Goal: Book appointment/travel/reservation

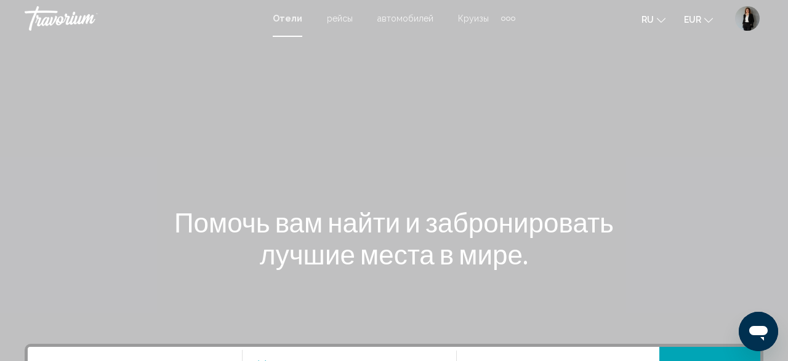
click at [340, 22] on span "рейсы" at bounding box center [340, 19] width 26 height 10
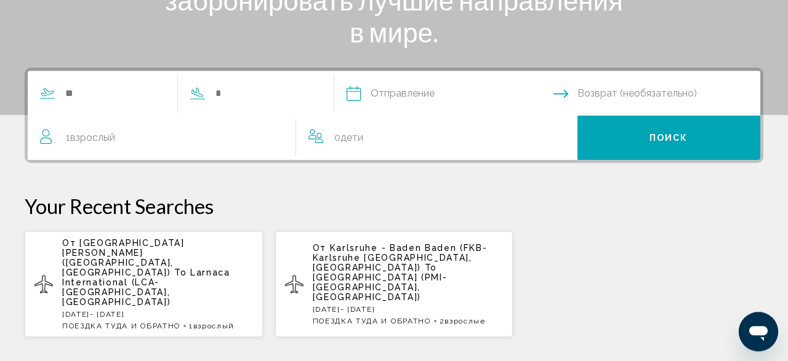
scroll to position [256, 0]
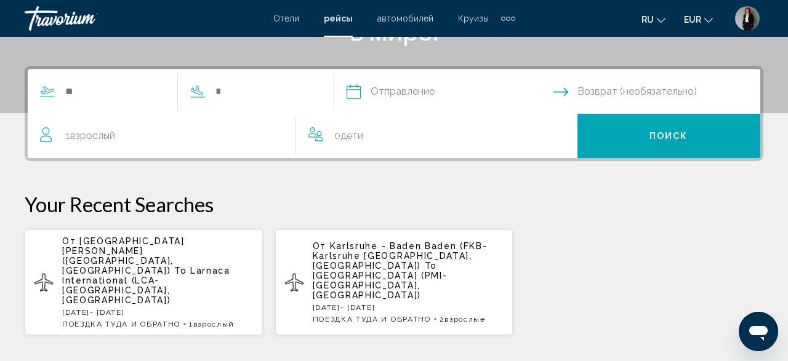
click at [143, 80] on div "Search widget" at bounding box center [171, 92] width 287 height 44
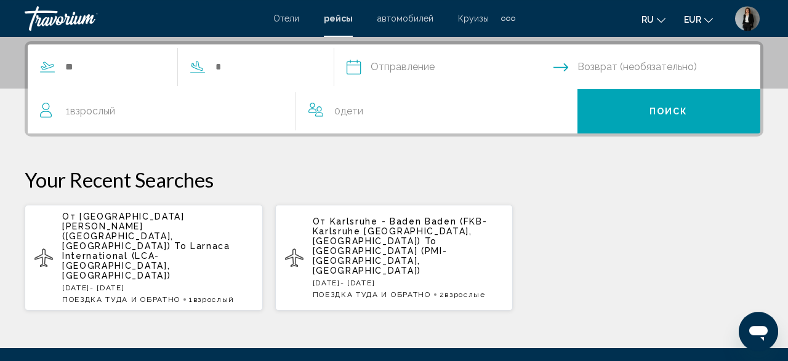
scroll to position [282, 0]
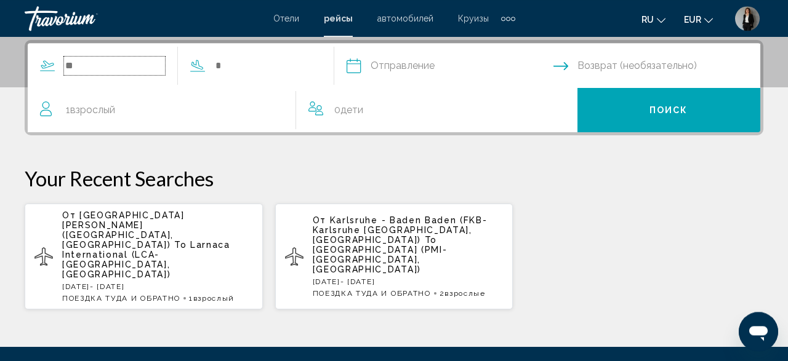
click at [127, 70] on input "Search widget" at bounding box center [114, 66] width 101 height 18
click at [428, 240] on p "От Karlsruhe - Baden Baden (FKB-Karlsruhe Baden Baden, Germany) To Palma de Mal…" at bounding box center [408, 244] width 191 height 59
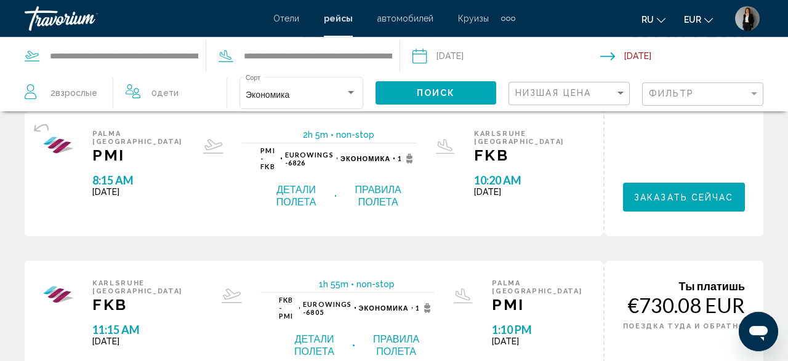
scroll to position [192, 0]
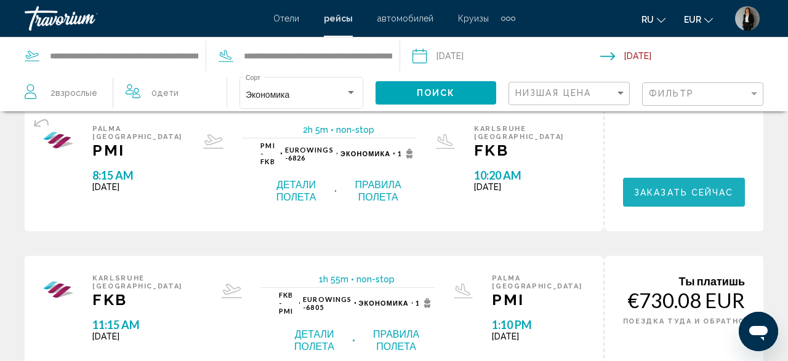
click at [687, 188] on span "Заказать сейчас" at bounding box center [684, 193] width 100 height 10
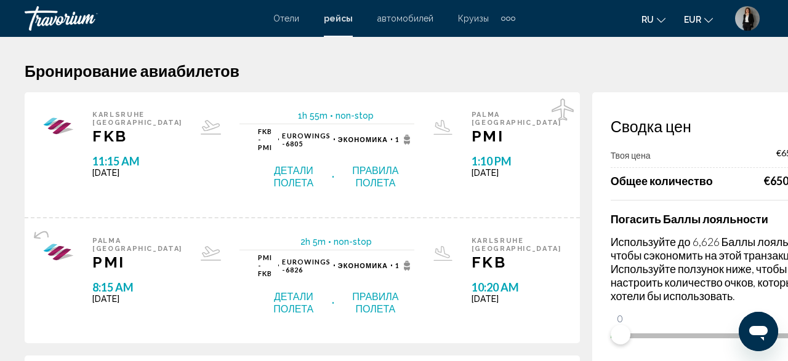
scroll to position [64, 0]
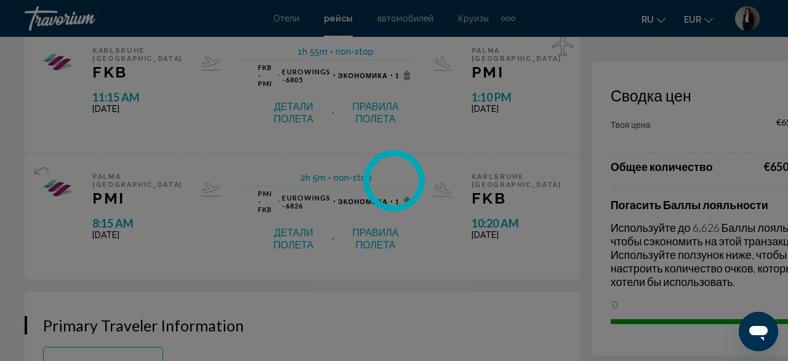
drag, startPoint x: 535, startPoint y: 306, endPoint x: 786, endPoint y: 278, distance: 252.1
click at [786, 278] on html "Перейти к основному содержанию Отели рейсы автомобилей Круизы деятельность Отел…" at bounding box center [394, 116] width 788 height 361
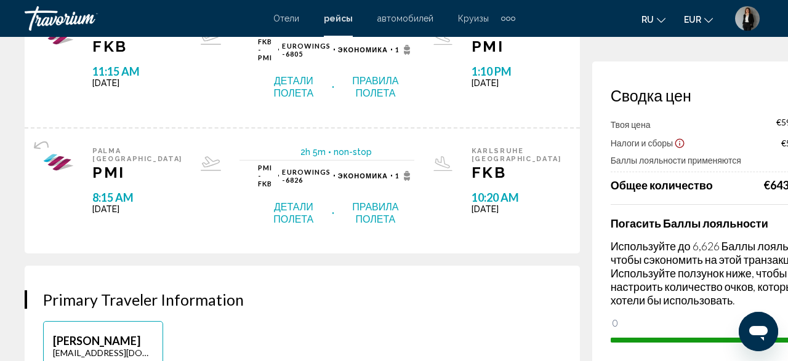
scroll to position [128, 0]
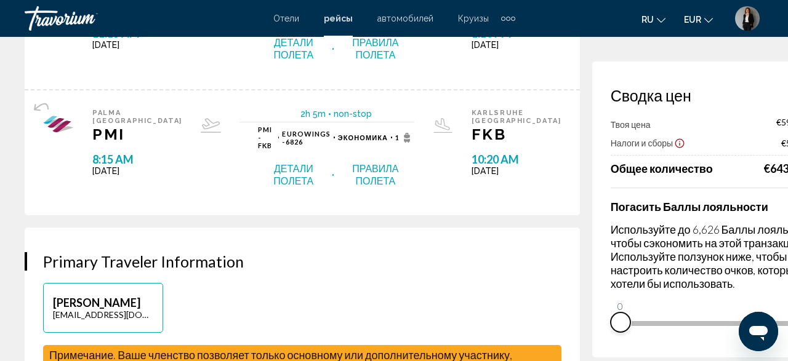
drag, startPoint x: 735, startPoint y: 348, endPoint x: 452, endPoint y: 345, distance: 283.1
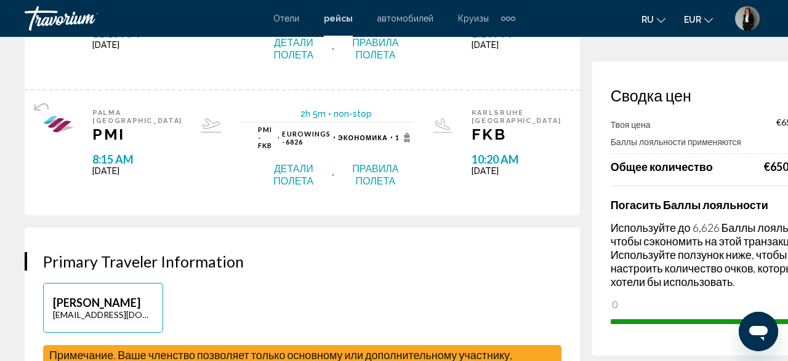
drag, startPoint x: 540, startPoint y: 308, endPoint x: 781, endPoint y: 289, distance: 241.4
click at [781, 233] on html "Перейти к основному содержанию Отели рейсы автомобилей Круизы деятельность Отел…" at bounding box center [394, 52] width 788 height 361
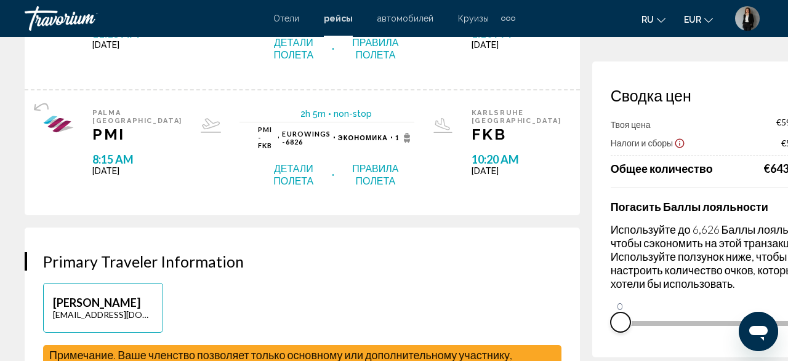
drag, startPoint x: 730, startPoint y: 342, endPoint x: 306, endPoint y: 342, distance: 424.0
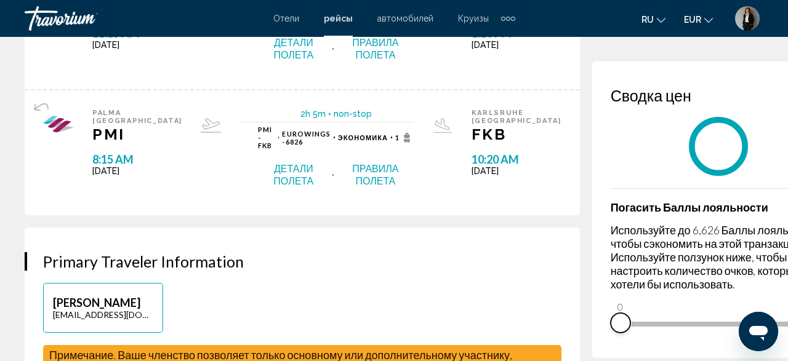
scroll to position [0, 0]
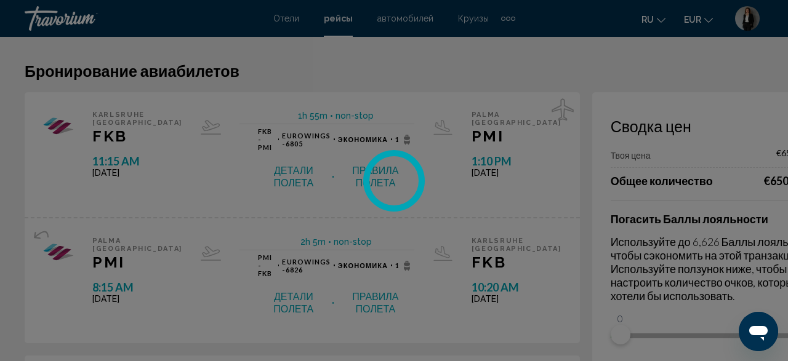
click at [57, 12] on div "Перейти к основному содержанию Отели рейсы автомобилей Круизы деятельность Отел…" at bounding box center [394, 180] width 788 height 361
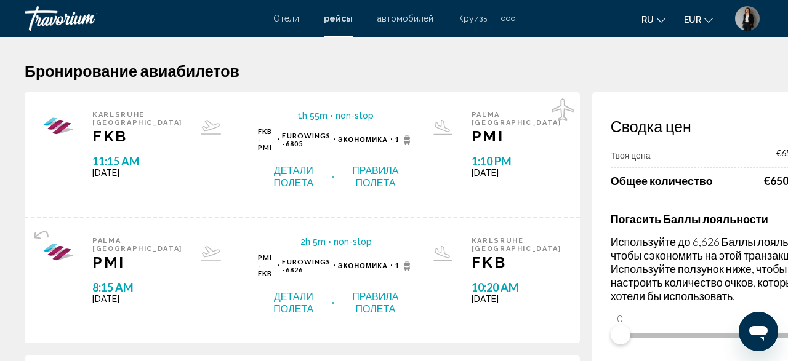
click at [285, 17] on span "Отели" at bounding box center [286, 19] width 26 height 10
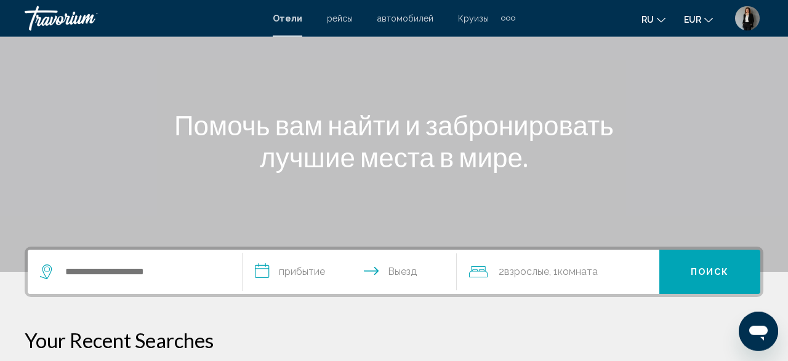
scroll to position [96, 0]
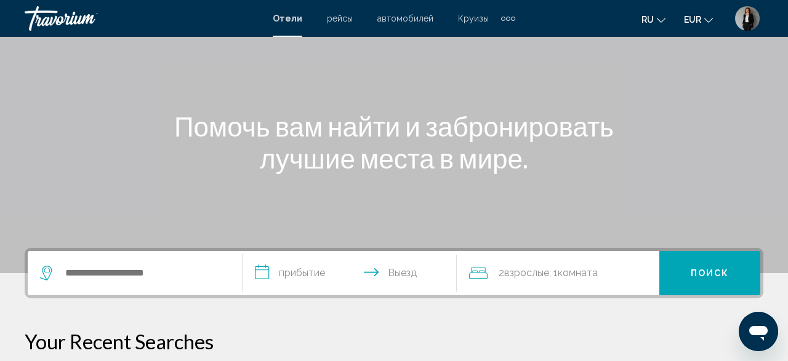
click at [55, 25] on div "Travorium" at bounding box center [86, 18] width 123 height 25
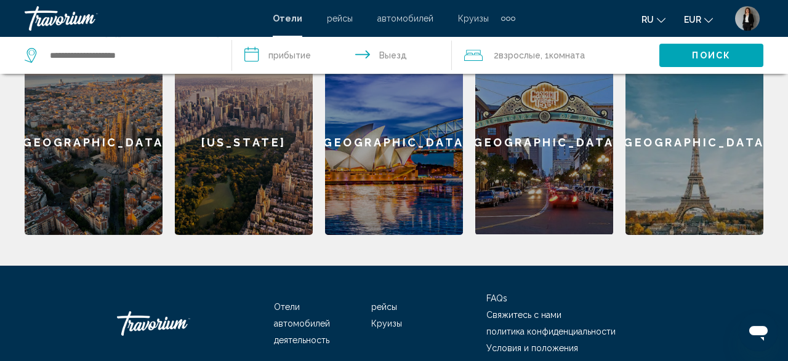
scroll to position [576, 0]
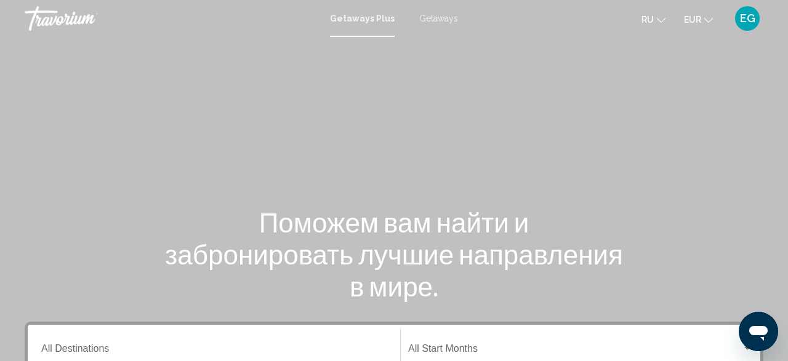
click at [431, 14] on span "Getaways" at bounding box center [438, 19] width 39 height 10
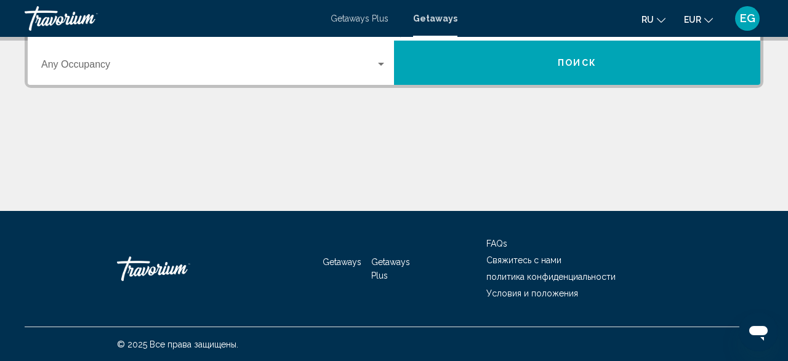
scroll to position [201, 0]
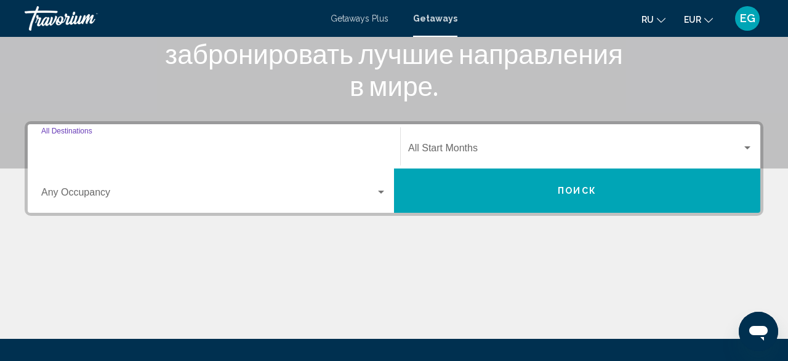
click at [265, 146] on input "Destination All Destinations" at bounding box center [213, 150] width 345 height 11
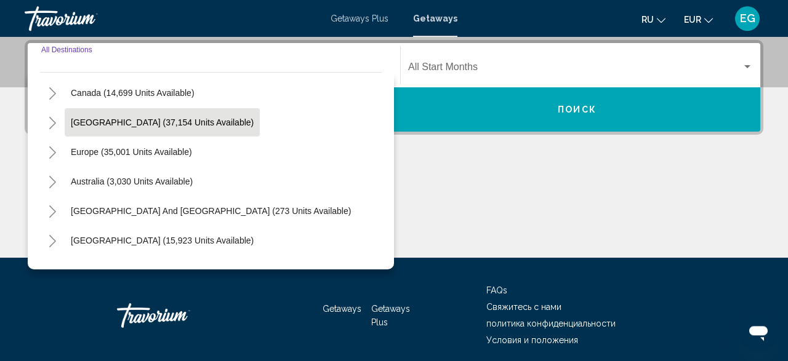
scroll to position [143, 0]
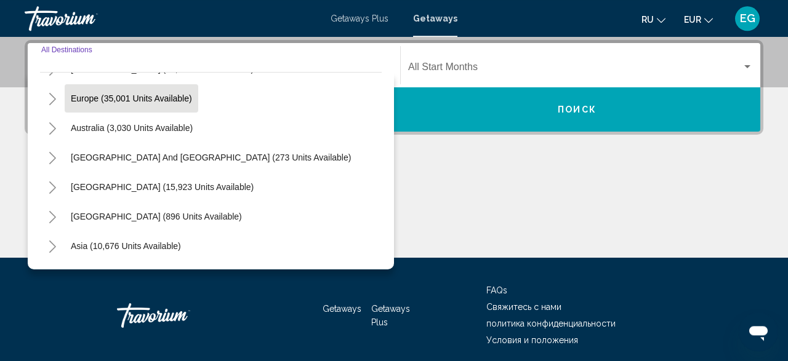
click at [163, 105] on button "Europe (35,001 units available)" at bounding box center [132, 98] width 134 height 28
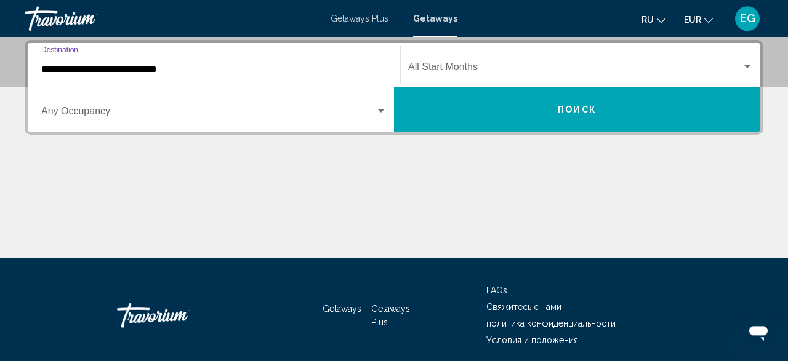
click at [324, 73] on input "**********" at bounding box center [213, 69] width 345 height 11
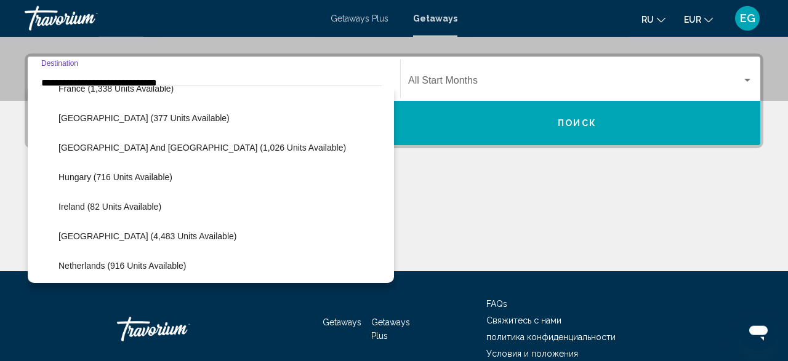
scroll to position [430, 0]
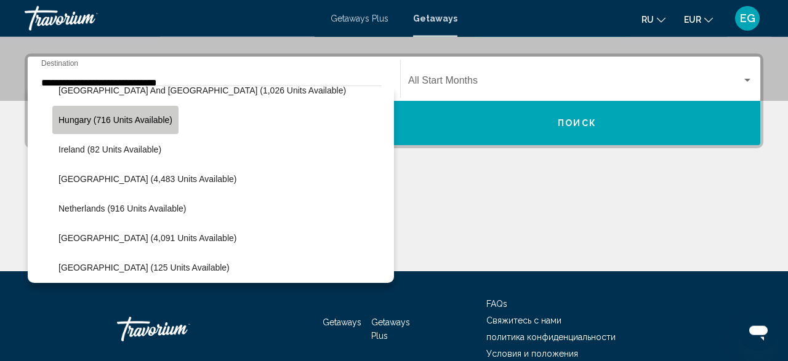
click at [138, 123] on span "Hungary (716 units available)" at bounding box center [115, 120] width 114 height 10
type input "**********"
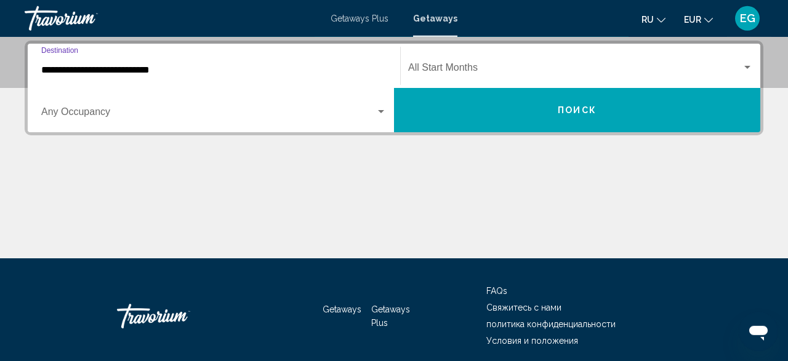
scroll to position [282, 0]
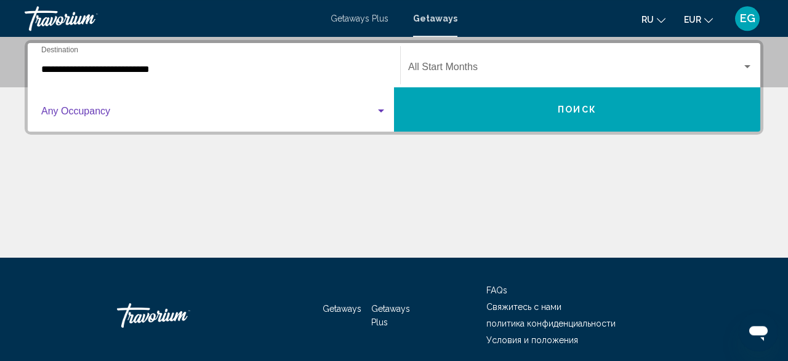
click at [136, 116] on span "Search widget" at bounding box center [208, 113] width 334 height 11
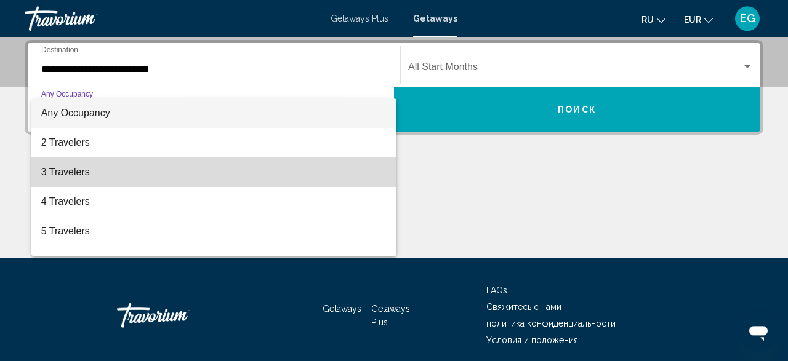
click at [114, 167] on span "3 Travelers" at bounding box center [213, 173] width 345 height 30
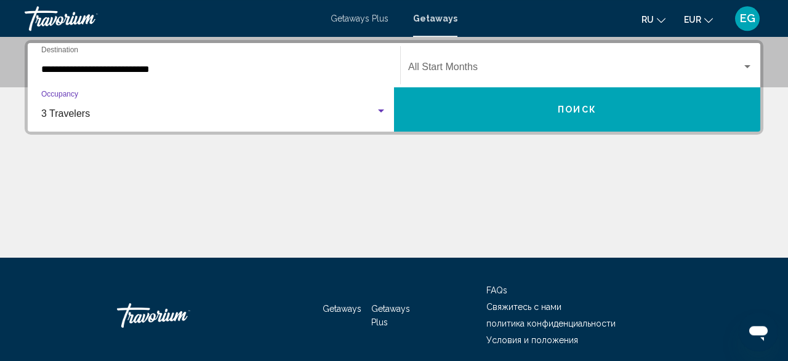
click at [573, 66] on span "Search widget" at bounding box center [575, 69] width 334 height 11
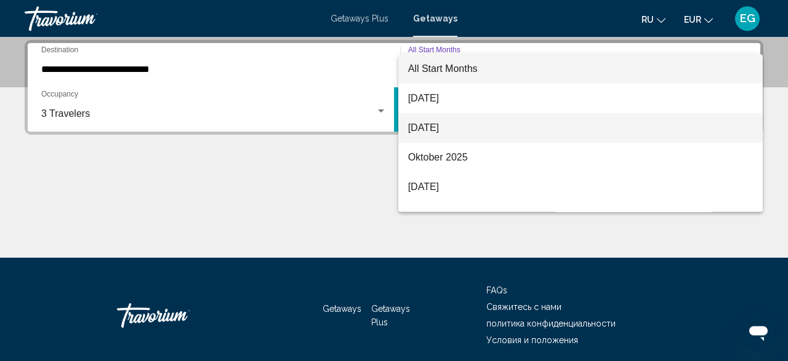
click at [476, 115] on span "[DATE]" at bounding box center [580, 128] width 345 height 30
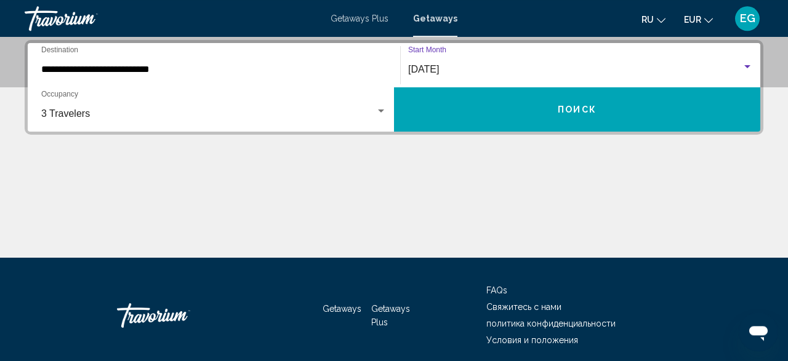
click at [476, 115] on button "Поиск" at bounding box center [577, 109] width 366 height 44
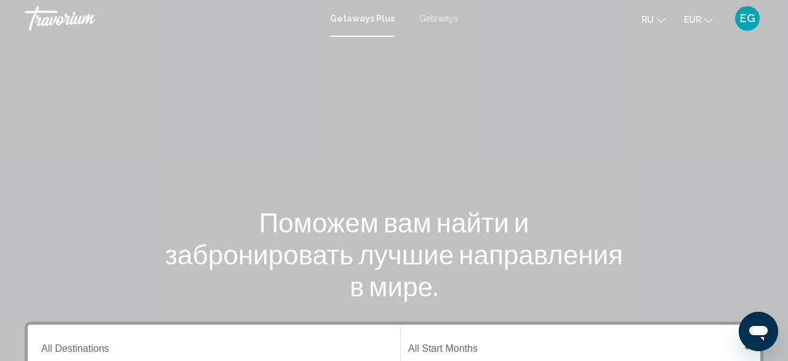
click at [440, 20] on span "Getaways" at bounding box center [438, 19] width 39 height 10
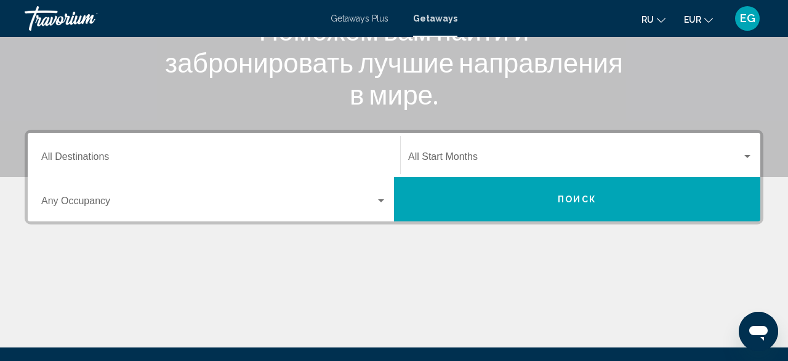
click at [345, 152] on div "Destination All Destinations" at bounding box center [213, 155] width 345 height 39
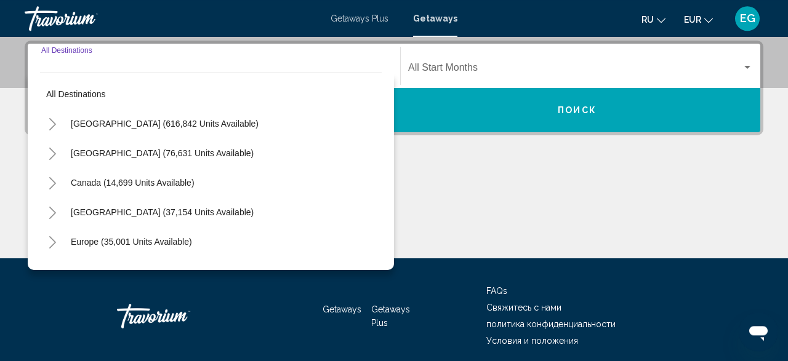
scroll to position [282, 0]
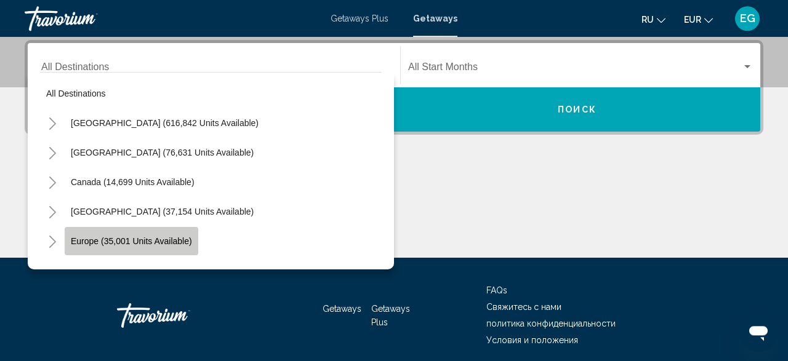
click at [156, 246] on button "Europe (35,001 units available)" at bounding box center [132, 241] width 134 height 28
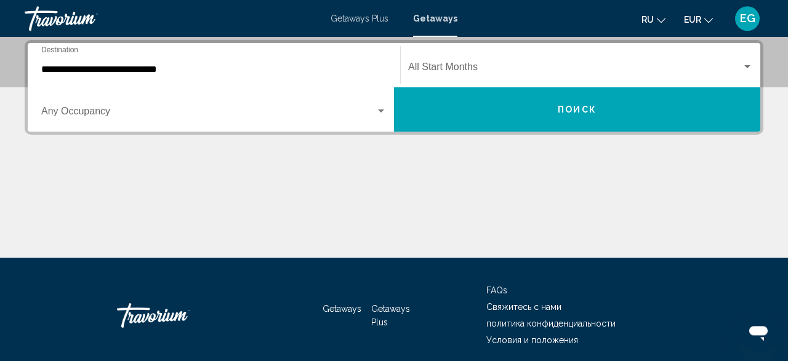
click at [216, 60] on div "**********" at bounding box center [213, 65] width 345 height 39
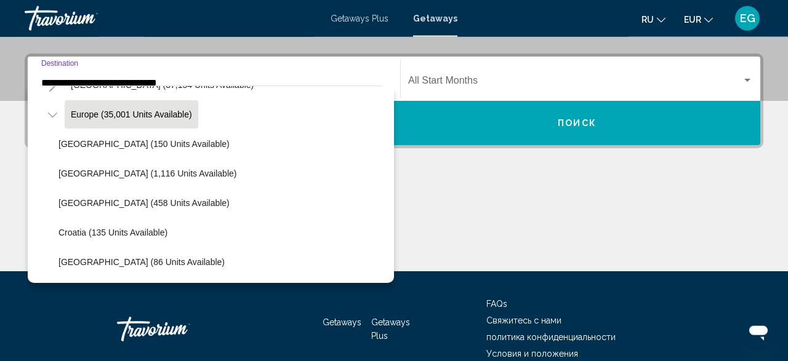
scroll to position [145, 0]
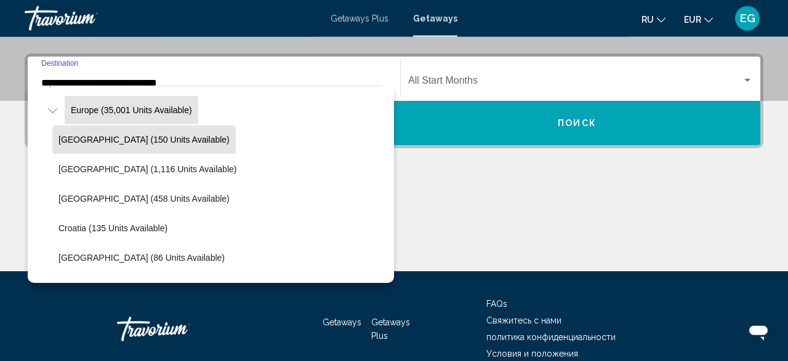
click at [64, 130] on button "[GEOGRAPHIC_DATA] (150 units available)" at bounding box center [143, 140] width 183 height 28
type input "**********"
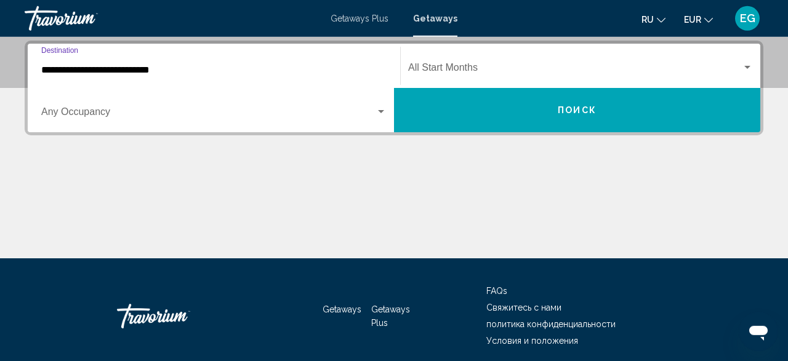
scroll to position [282, 0]
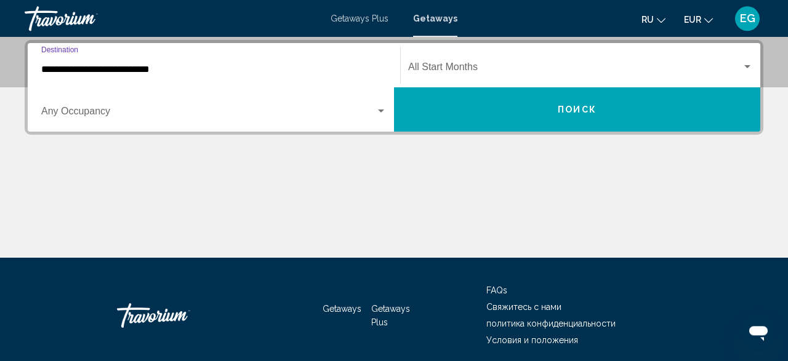
click at [93, 109] on span "Search widget" at bounding box center [208, 113] width 334 height 11
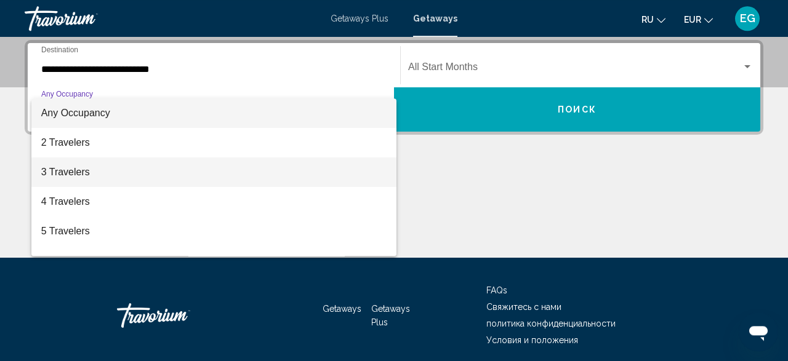
click at [79, 162] on span "3 Travelers" at bounding box center [213, 173] width 345 height 30
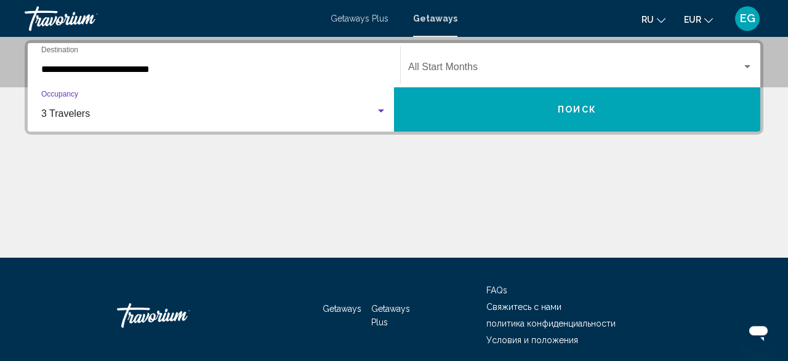
click at [418, 78] on div "Start Month All Start Months" at bounding box center [580, 65] width 345 height 39
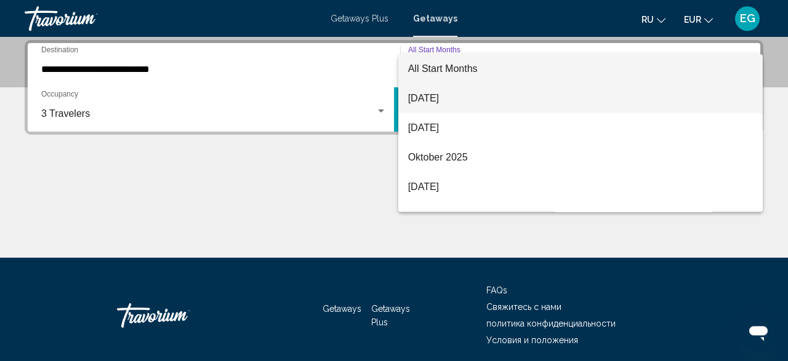
click at [431, 102] on span "[DATE]" at bounding box center [580, 99] width 345 height 30
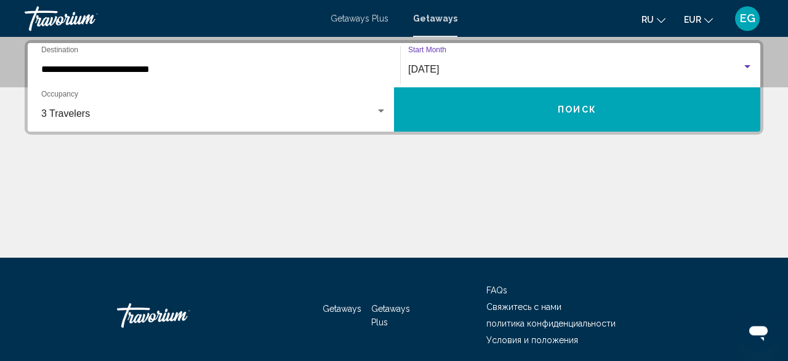
click at [431, 102] on button "Поиск" at bounding box center [577, 109] width 366 height 44
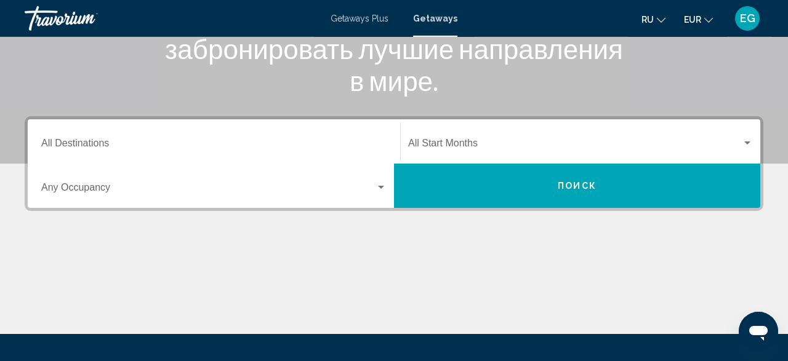
scroll to position [256, 0]
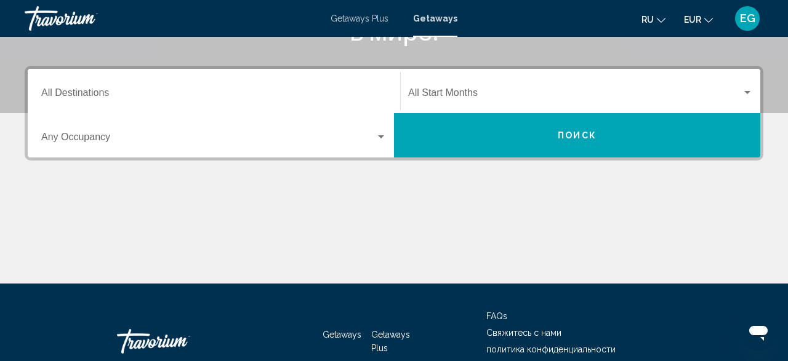
click at [367, 77] on div "Destination All Destinations" at bounding box center [213, 91] width 345 height 39
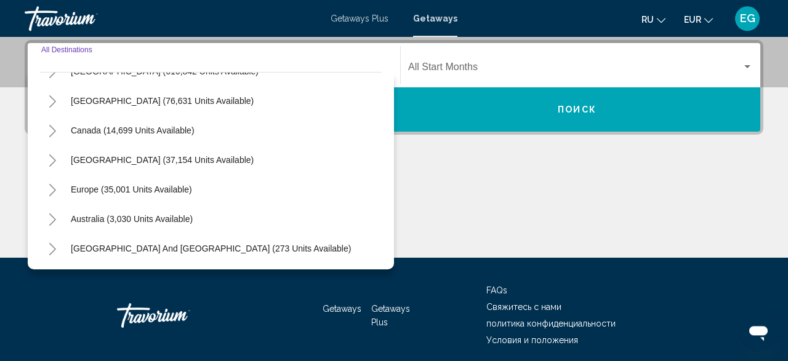
scroll to position [143, 0]
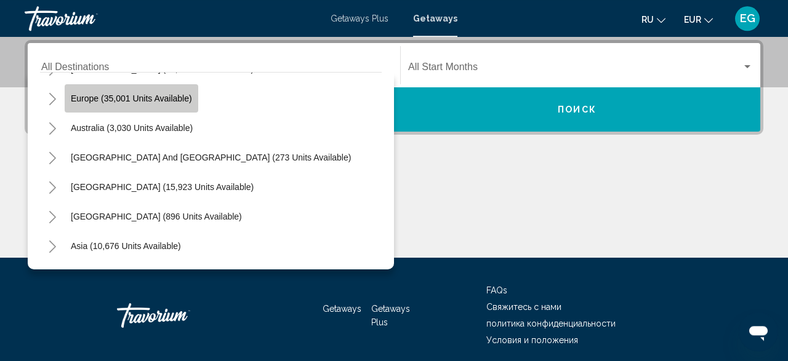
click at [159, 90] on button "Europe (35,001 units available)" at bounding box center [132, 98] width 134 height 28
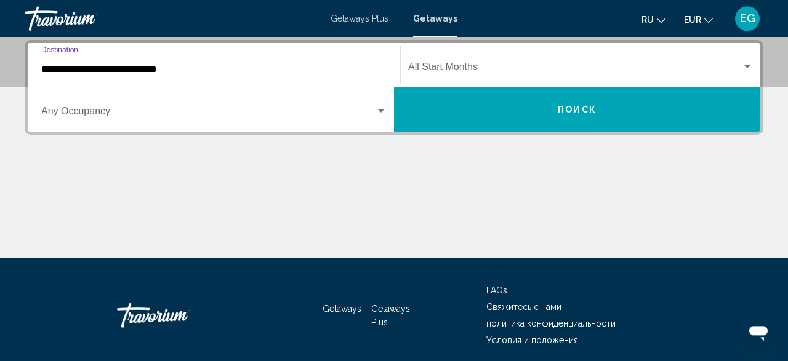
click at [211, 62] on div "**********" at bounding box center [213, 65] width 345 height 39
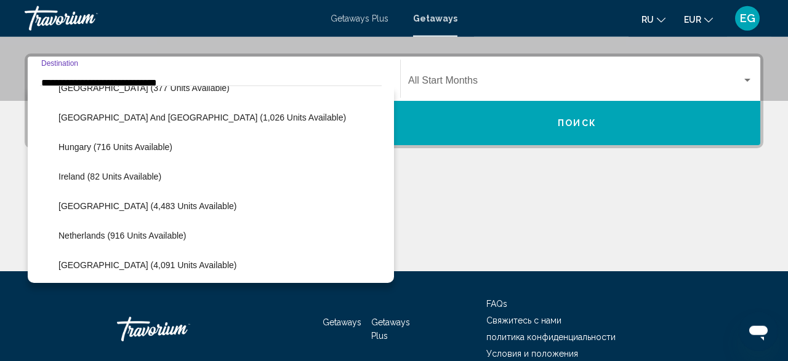
scroll to position [430, 0]
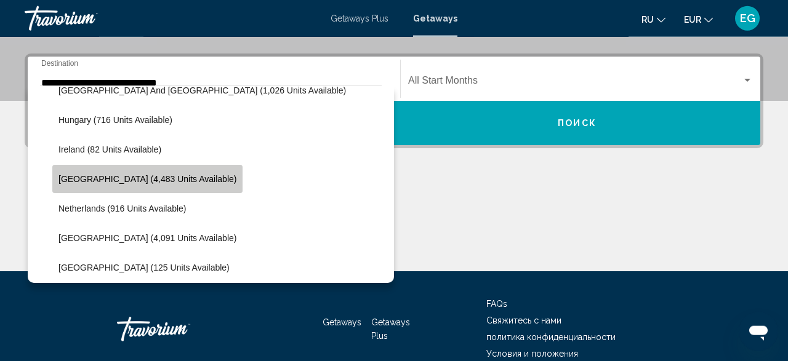
click at [161, 183] on button "[GEOGRAPHIC_DATA] (4,483 units available)" at bounding box center [147, 179] width 190 height 28
type input "**********"
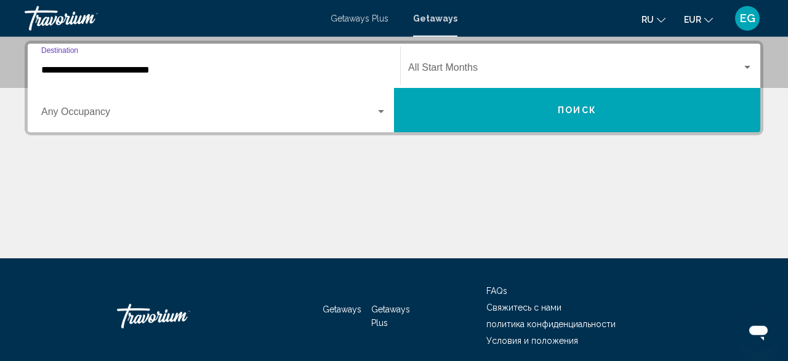
scroll to position [282, 0]
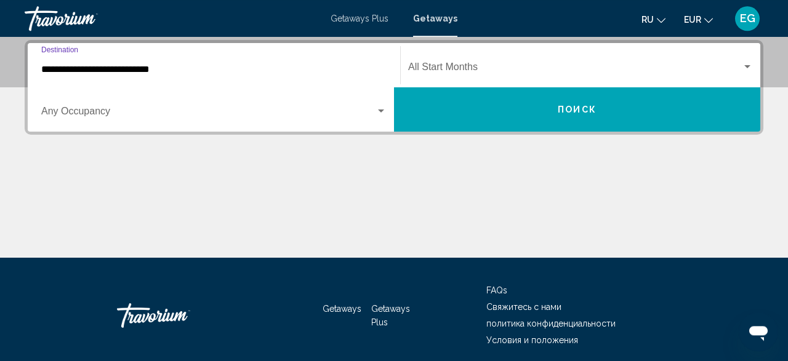
click at [148, 116] on span "Search widget" at bounding box center [208, 113] width 334 height 11
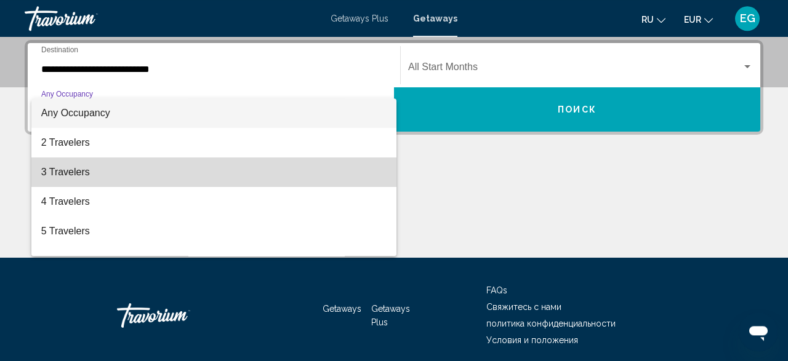
click at [120, 172] on span "3 Travelers" at bounding box center [213, 173] width 345 height 30
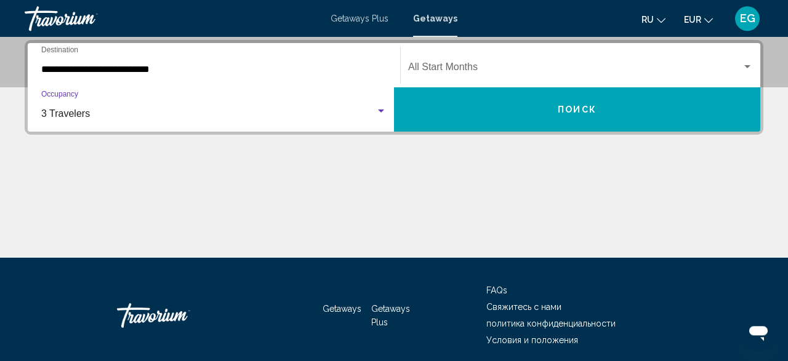
click at [498, 68] on span "Search widget" at bounding box center [575, 69] width 334 height 11
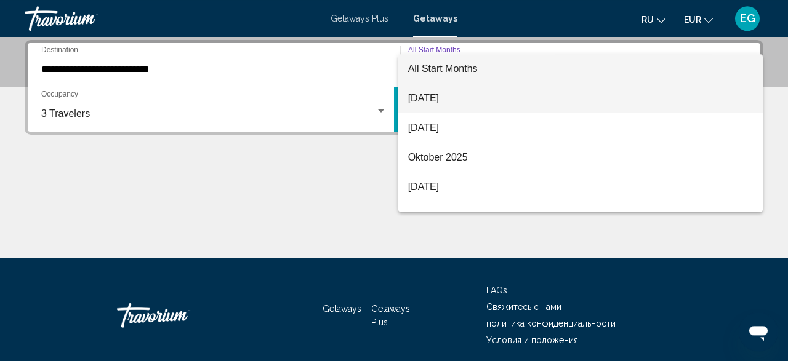
click at [449, 98] on span "[DATE]" at bounding box center [580, 99] width 345 height 30
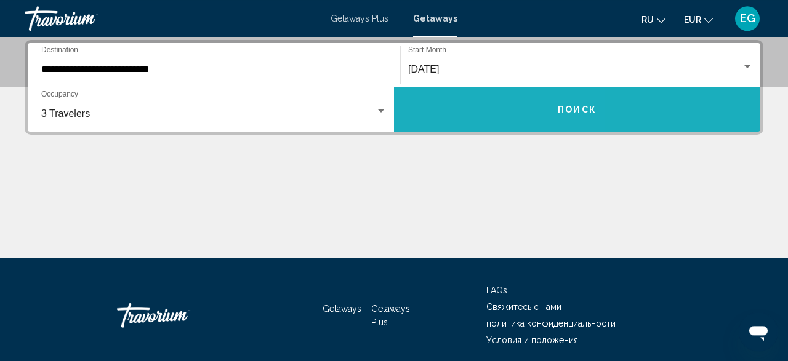
click at [449, 98] on button "Поиск" at bounding box center [577, 109] width 366 height 44
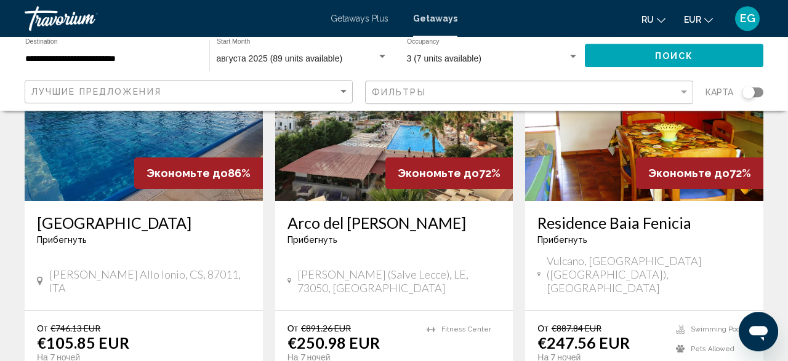
scroll to position [1088, 0]
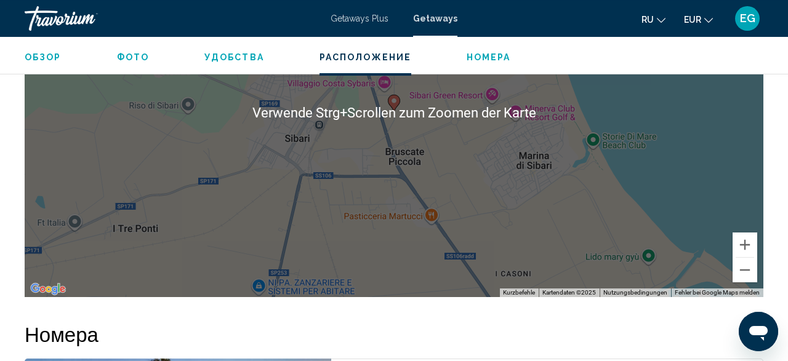
scroll to position [2058, 0]
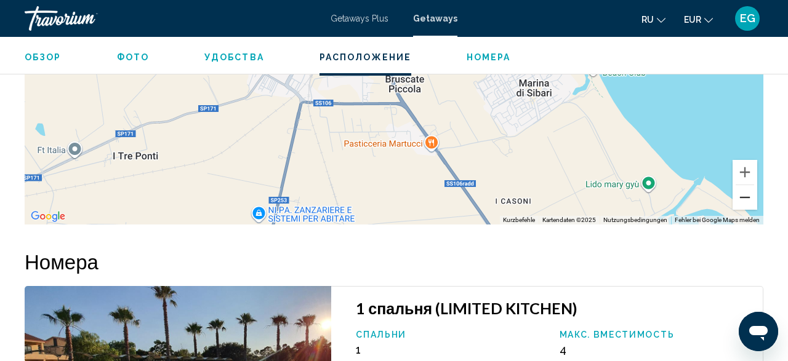
click at [751, 185] on button "Verkleinern" at bounding box center [744, 197] width 25 height 25
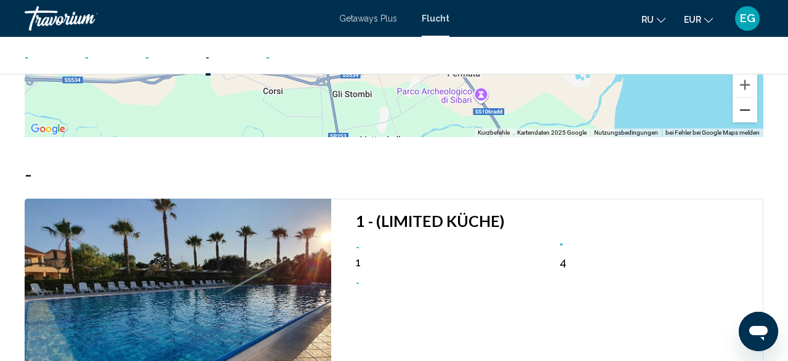
scroll to position [2506, 0]
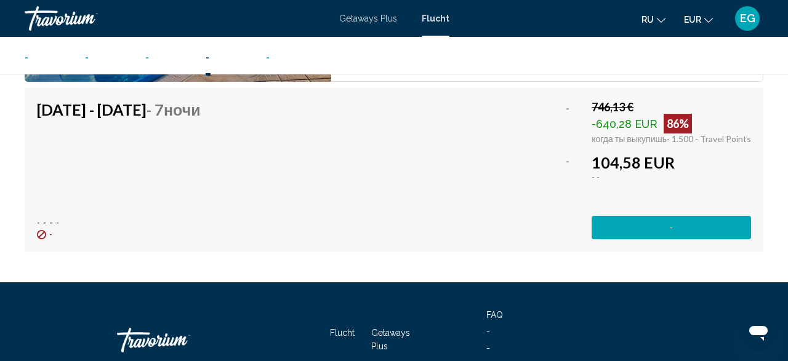
click at [633, 216] on button "-" at bounding box center [670, 227] width 159 height 23
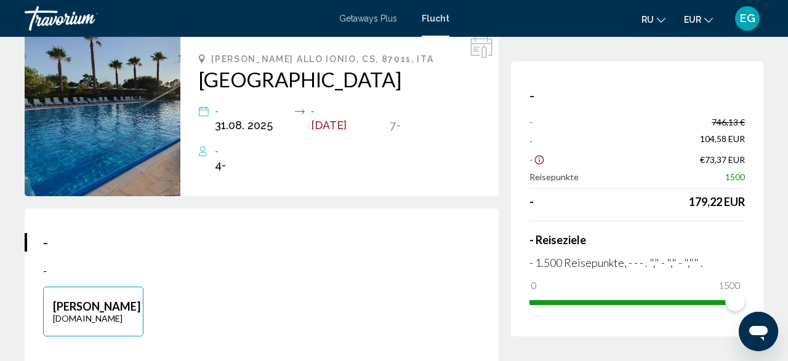
scroll to position [128, 0]
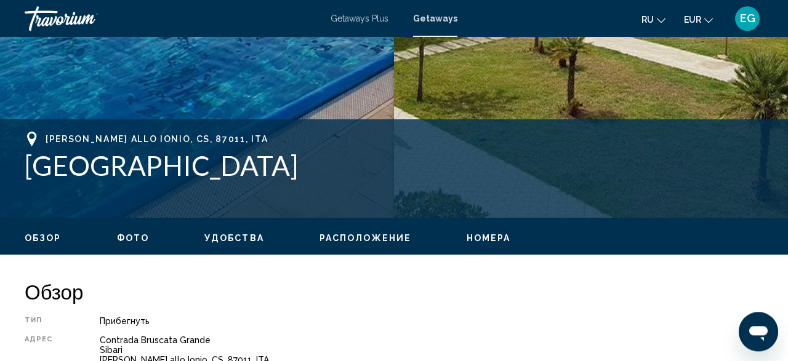
scroll to position [268, 0]
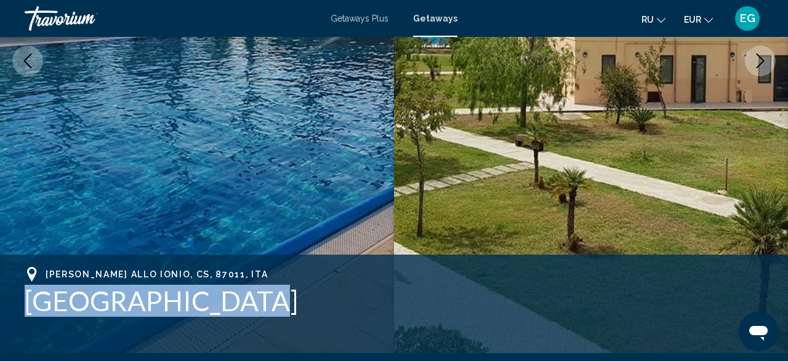
drag, startPoint x: 234, startPoint y: 317, endPoint x: 29, endPoint y: 319, distance: 205.6
click at [29, 319] on div "[PERSON_NAME] allo Ionio, CS, 87011, ITA [GEOGRAPHIC_DATA]" at bounding box center [394, 304] width 738 height 74
copy h1 "[GEOGRAPHIC_DATA]"
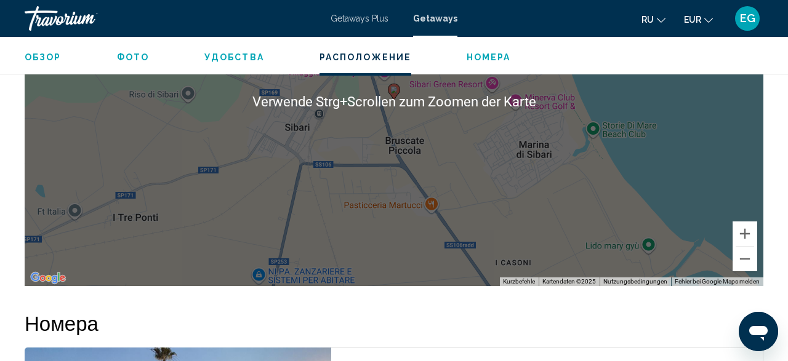
scroll to position [2316, 0]
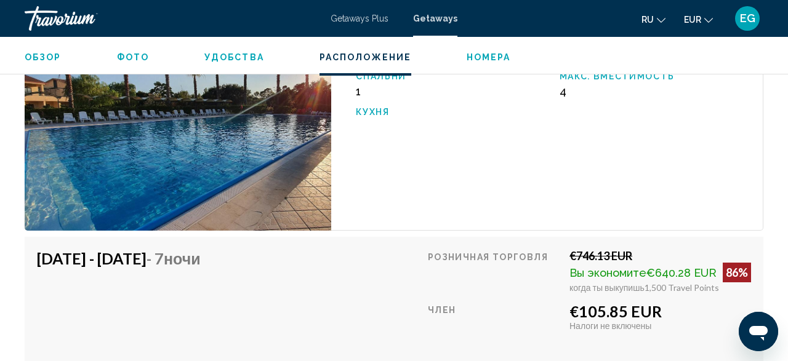
click at [44, 23] on div "Travorium" at bounding box center [86, 18] width 123 height 25
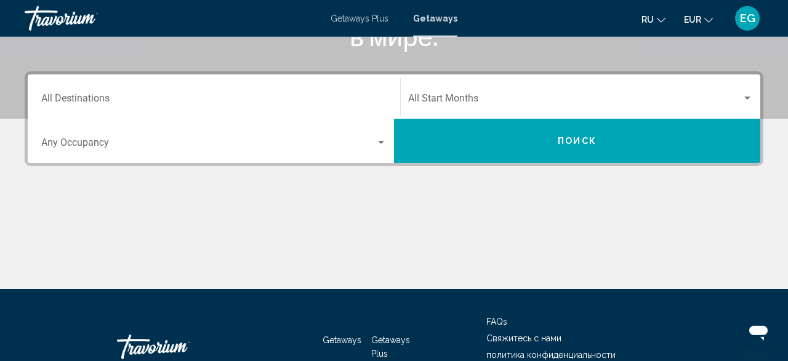
scroll to position [256, 0]
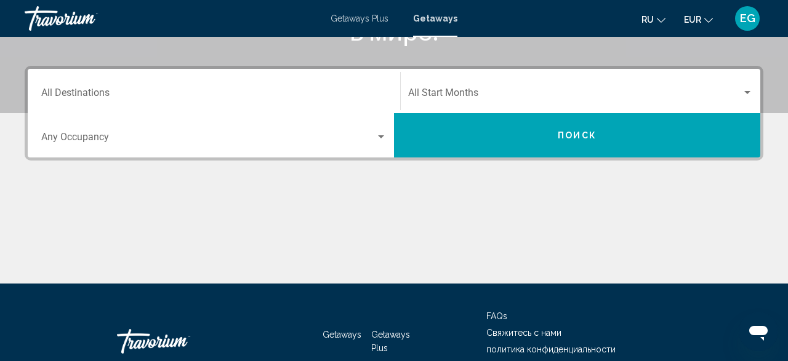
click at [377, 79] on div "Destination All Destinations" at bounding box center [213, 91] width 345 height 39
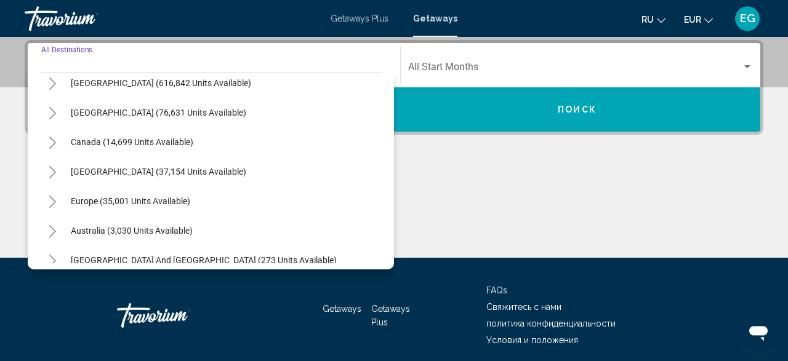
scroll to position [71, 0]
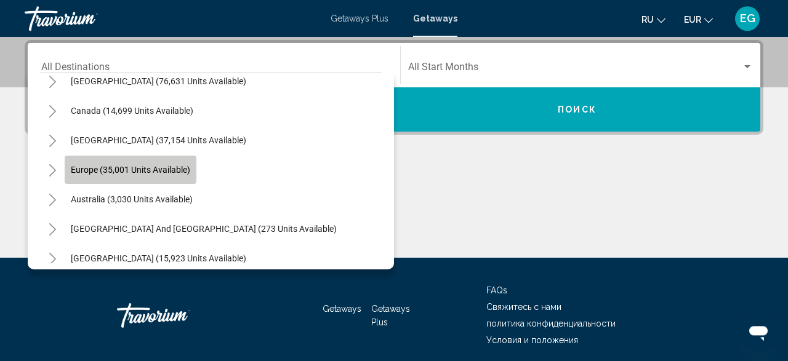
click at [182, 166] on span "Europe (35,001 units available)" at bounding box center [130, 170] width 119 height 10
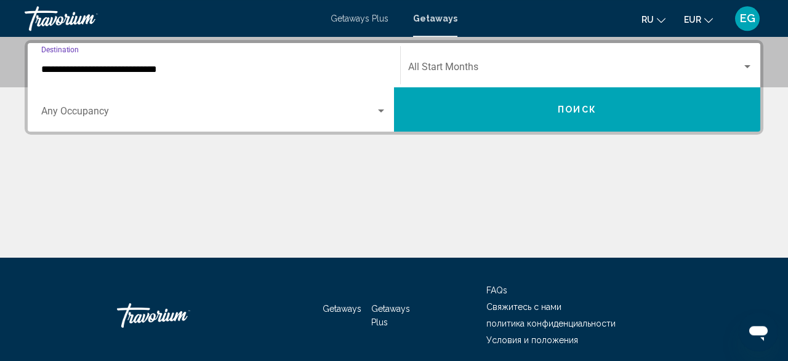
click at [234, 66] on input "**********" at bounding box center [213, 69] width 345 height 11
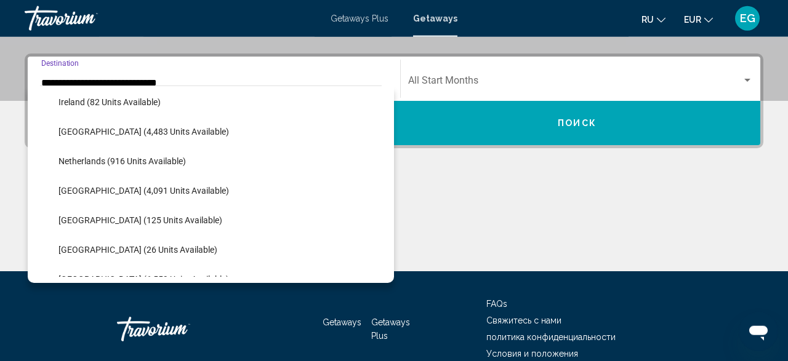
scroll to position [502, 0]
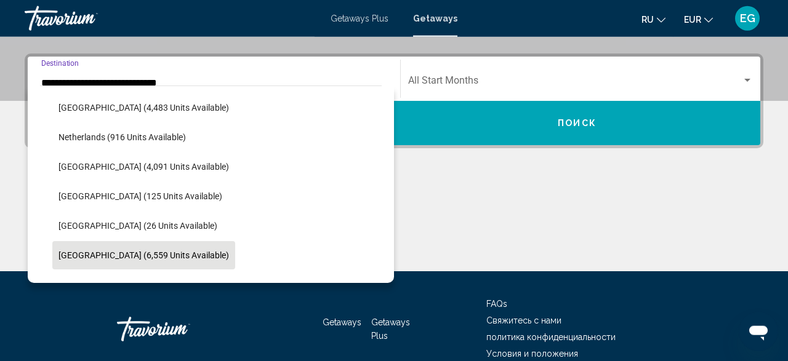
click at [154, 255] on span "[GEOGRAPHIC_DATA] (6,559 units available)" at bounding box center [143, 255] width 170 height 10
type input "**********"
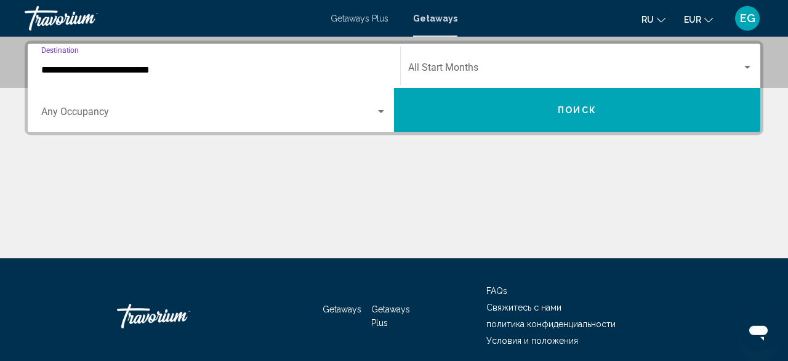
scroll to position [282, 0]
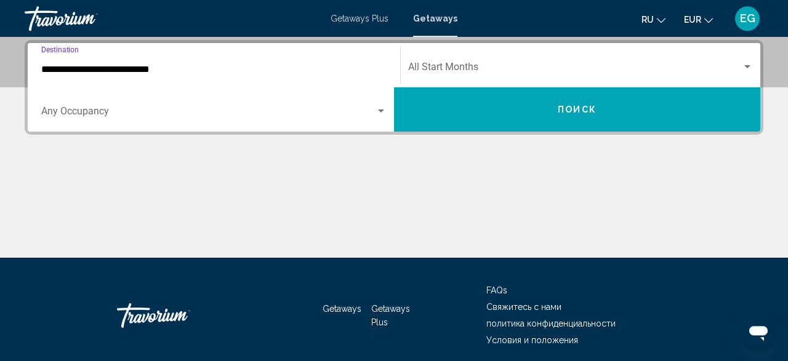
click at [212, 121] on div "Occupancy Any Occupancy" at bounding box center [213, 109] width 345 height 39
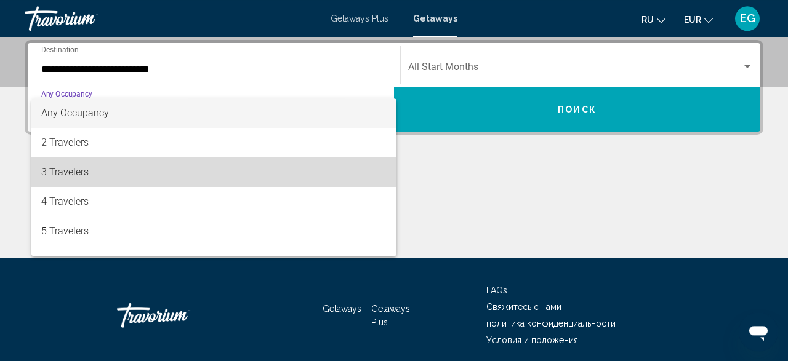
click at [177, 172] on span "3 Travelers" at bounding box center [213, 173] width 345 height 30
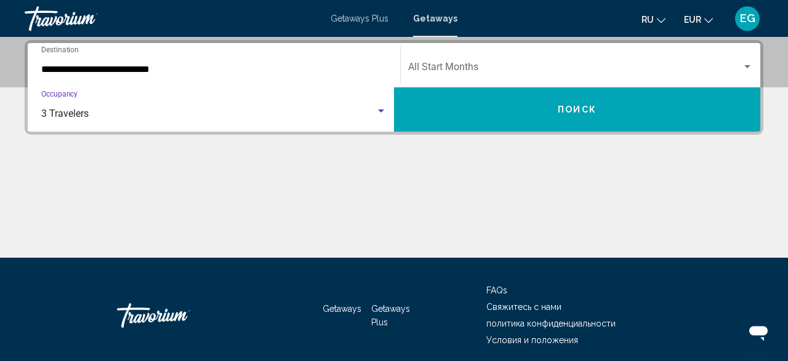
click at [515, 55] on div "Start Month All Start Months" at bounding box center [580, 65] width 345 height 39
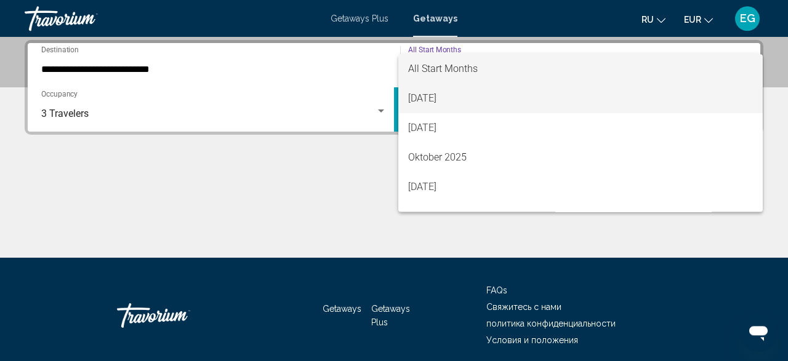
click at [458, 92] on span "[DATE]" at bounding box center [580, 99] width 345 height 30
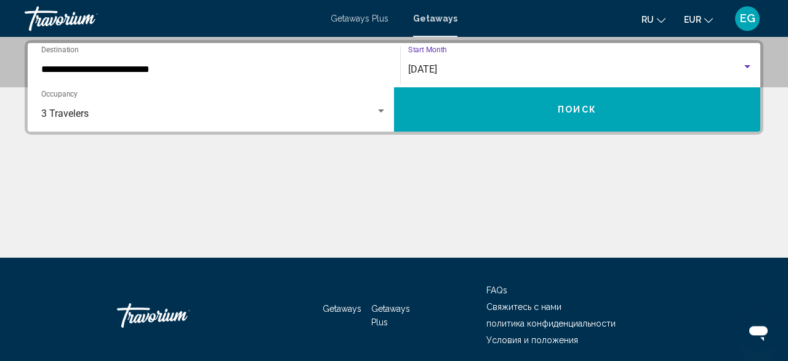
click at [497, 106] on button "Поиск" at bounding box center [577, 109] width 366 height 44
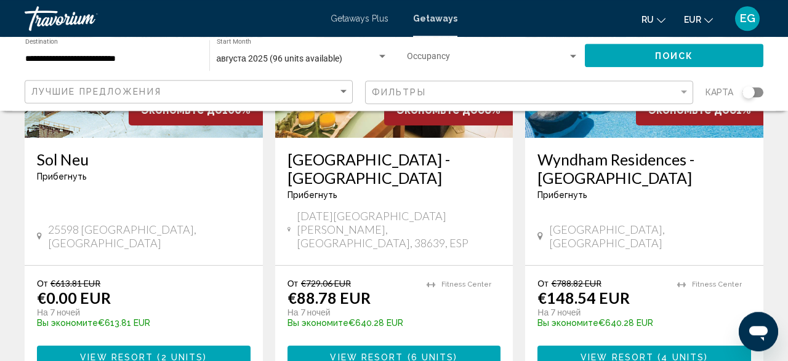
scroll to position [256, 0]
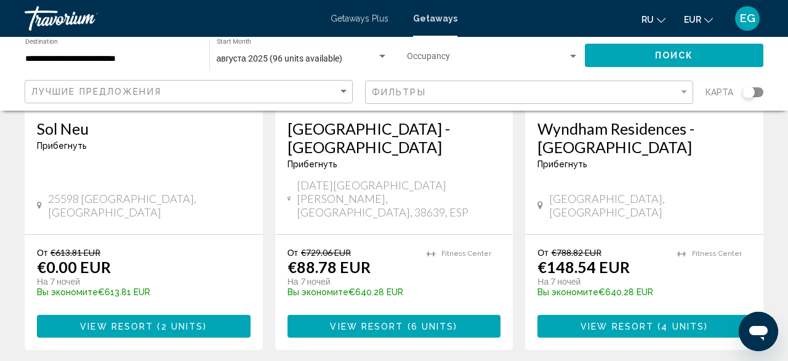
click at [668, 322] on span "4 units" at bounding box center [682, 327] width 43 height 10
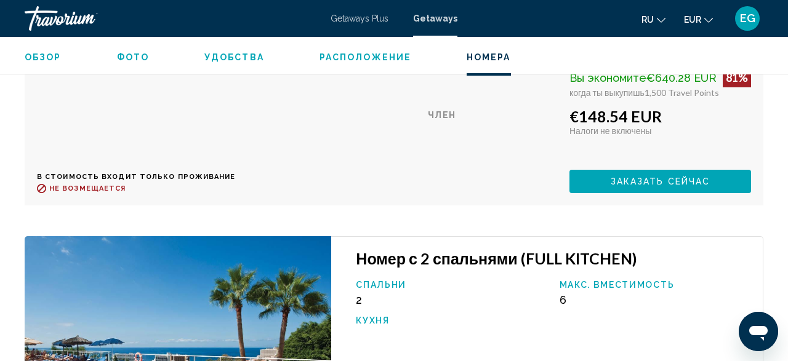
scroll to position [2650, 0]
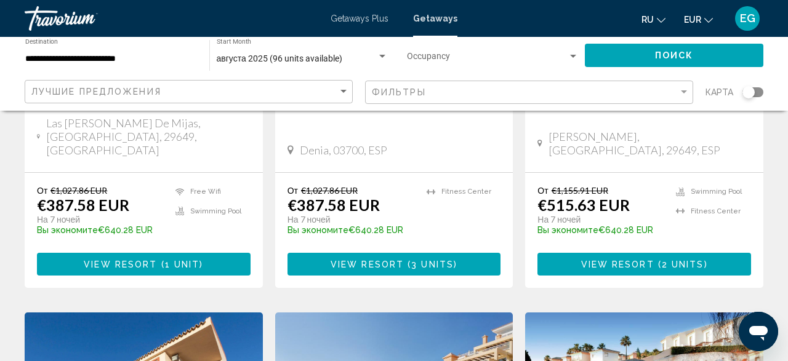
scroll to position [1088, 0]
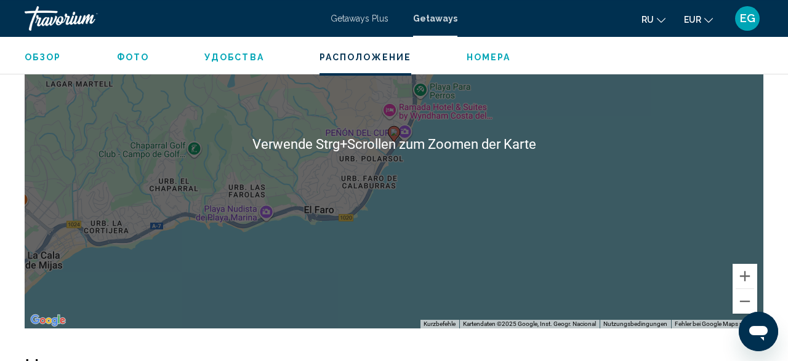
scroll to position [1984, 0]
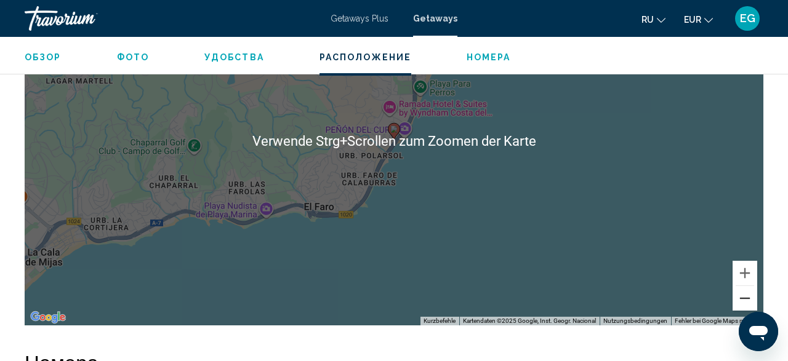
click at [738, 286] on button "Verkleinern" at bounding box center [744, 298] width 25 height 25
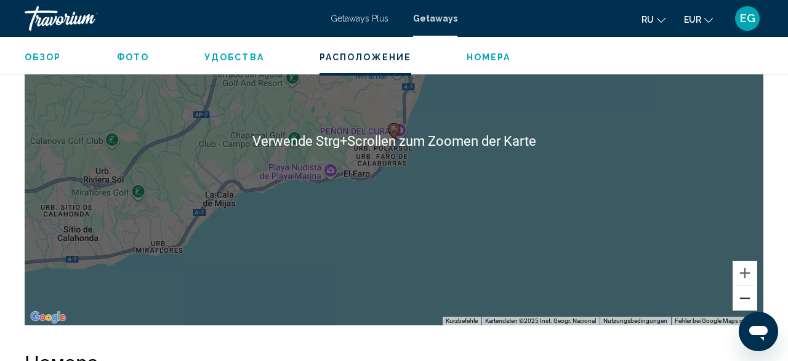
click at [738, 286] on button "Verkleinern" at bounding box center [744, 298] width 25 height 25
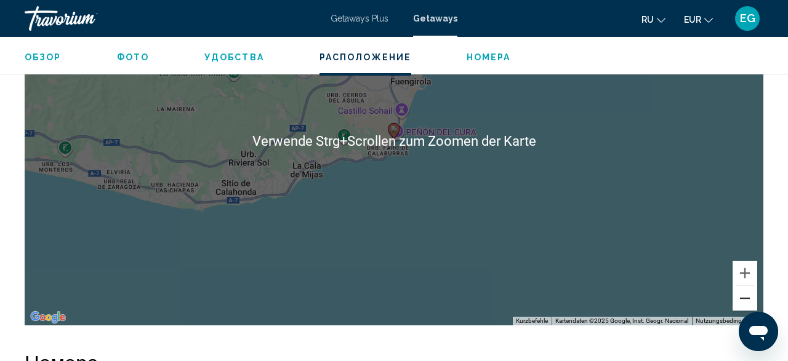
click at [735, 289] on button "Verkleinern" at bounding box center [744, 298] width 25 height 25
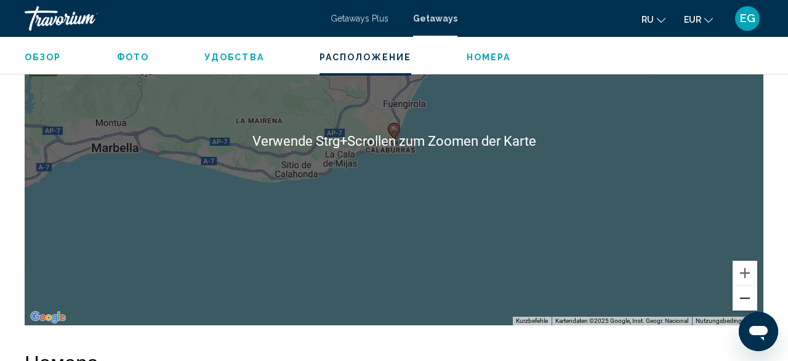
click at [735, 289] on button "Verkleinern" at bounding box center [744, 298] width 25 height 25
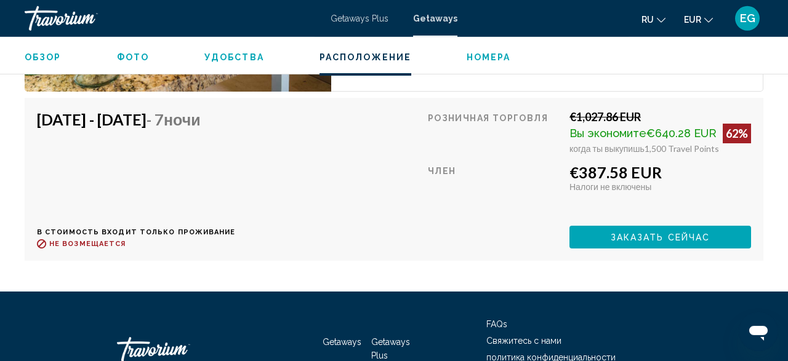
scroll to position [2460, 0]
